Goal: Find specific page/section

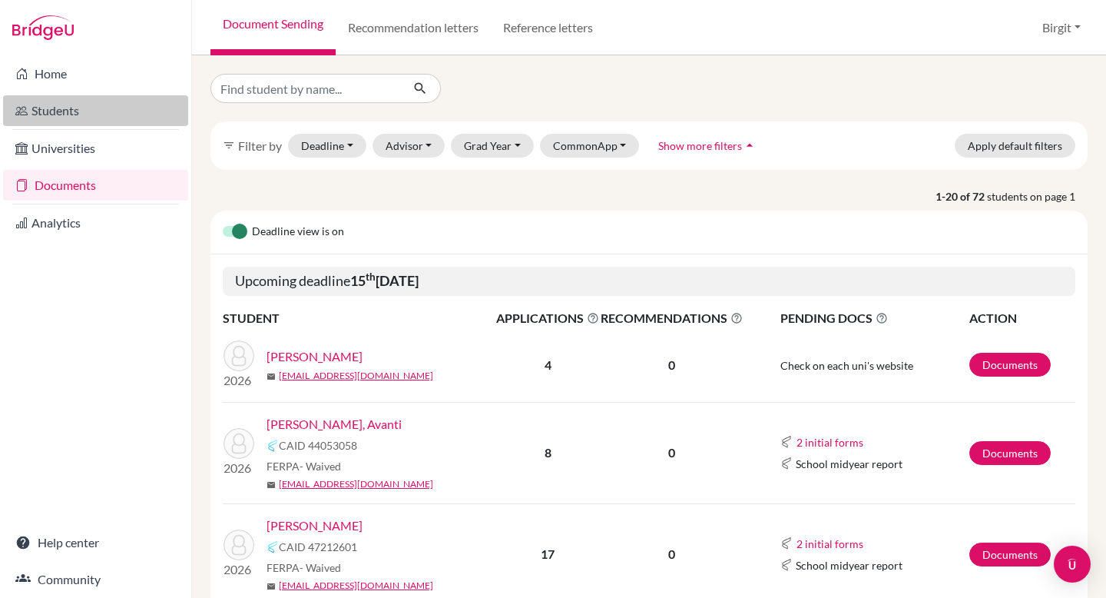
click at [93, 118] on link "Students" at bounding box center [95, 110] width 185 height 31
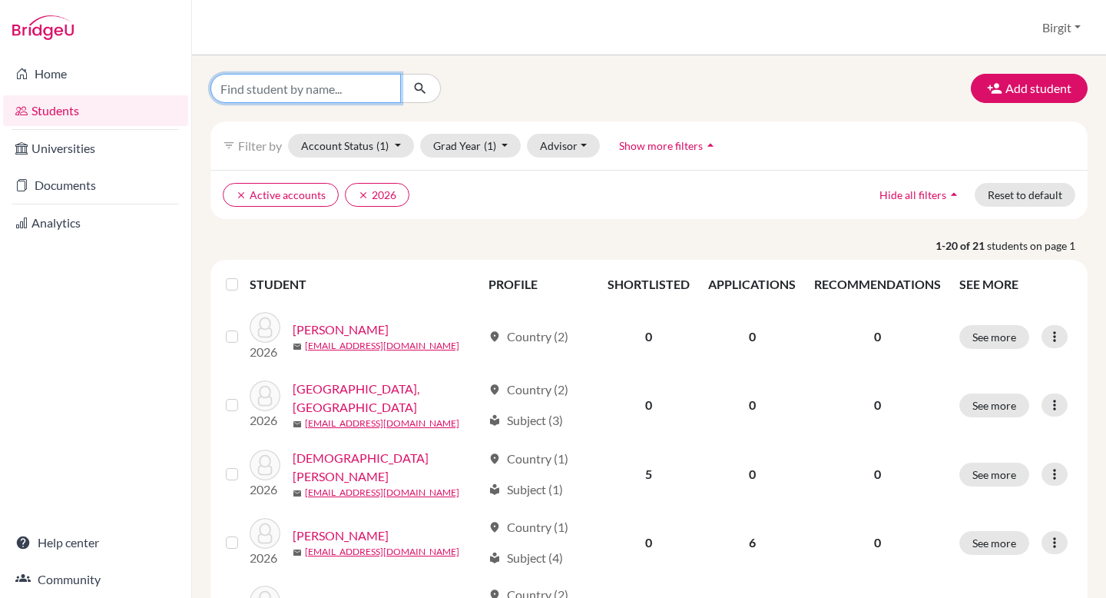
click at [316, 83] on input "Find student by name..." at bounding box center [306, 88] width 191 height 29
type input "elija"
click button "submit" at bounding box center [420, 88] width 41 height 29
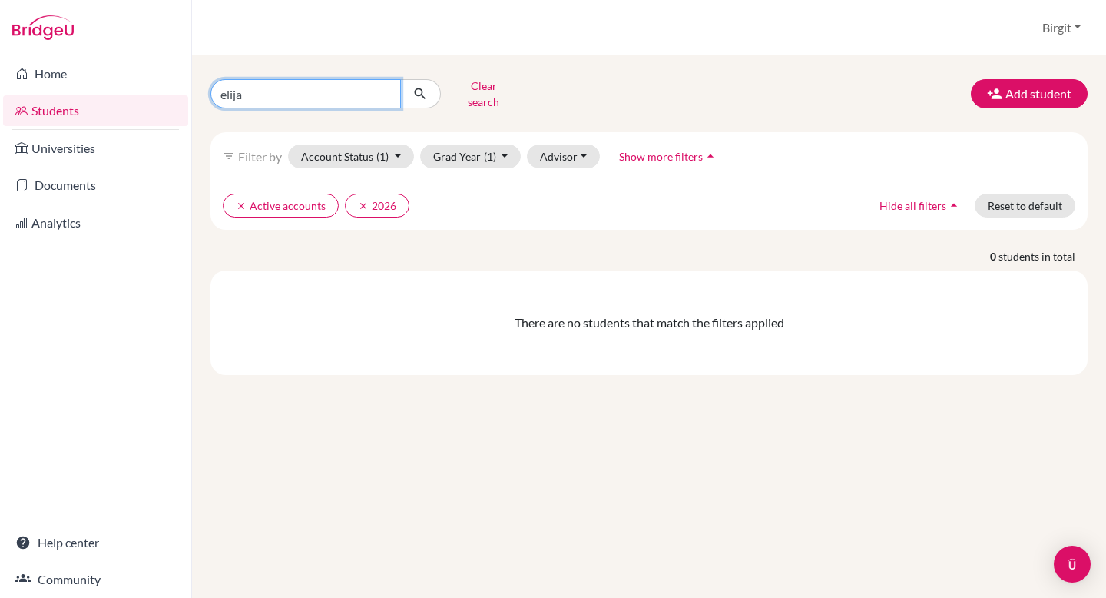
click at [250, 88] on input "elija" at bounding box center [306, 93] width 191 height 29
type input "eli"
click button "submit" at bounding box center [420, 93] width 41 height 29
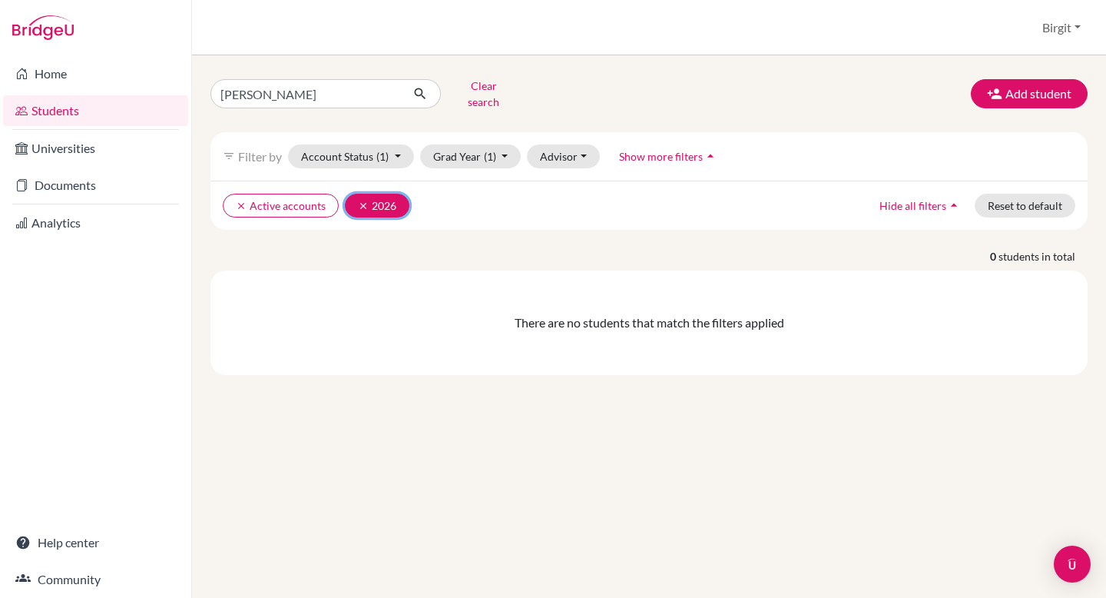
click at [350, 194] on button "clear 2026" at bounding box center [377, 206] width 65 height 24
